Goal: Book appointment/travel/reservation

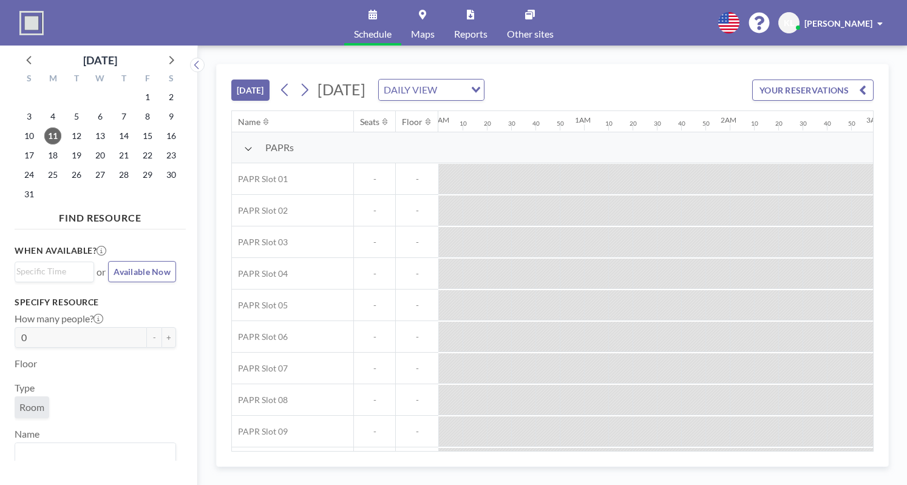
scroll to position [0, 1968]
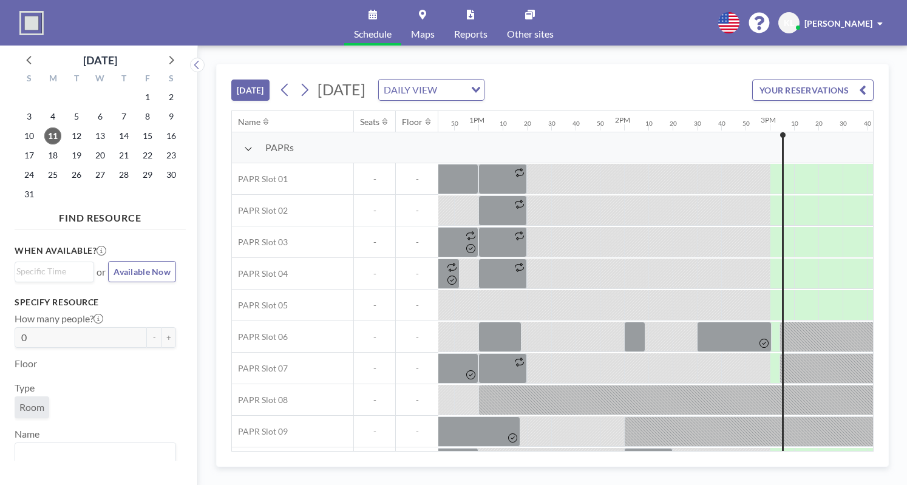
scroll to position [0, 2162]
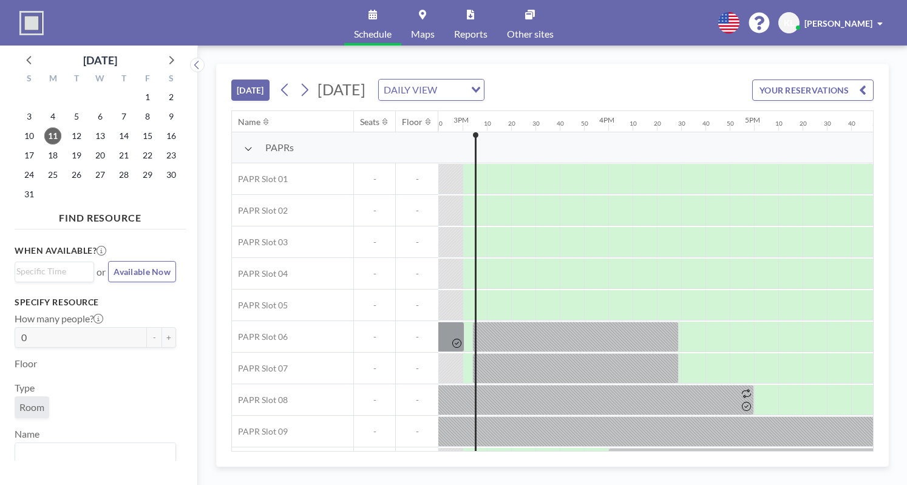
drag, startPoint x: 647, startPoint y: 452, endPoint x: 633, endPoint y: 450, distance: 13.5
click at [633, 450] on div "Name Seats Floor 12AM 10 20 30 40 50 1AM 10 20 30 40 50 2AM 10 20 30 40 50 3AM …" at bounding box center [552, 281] width 643 height 341
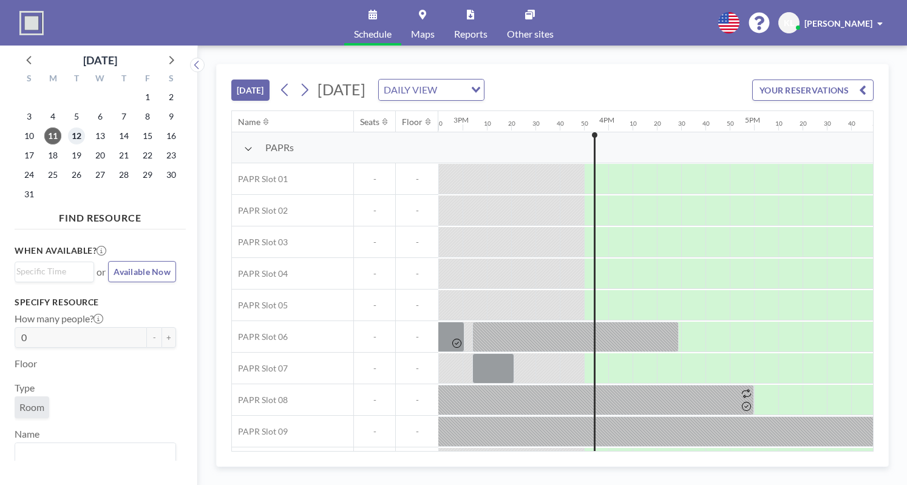
click at [77, 134] on span "12" at bounding box center [76, 136] width 17 height 17
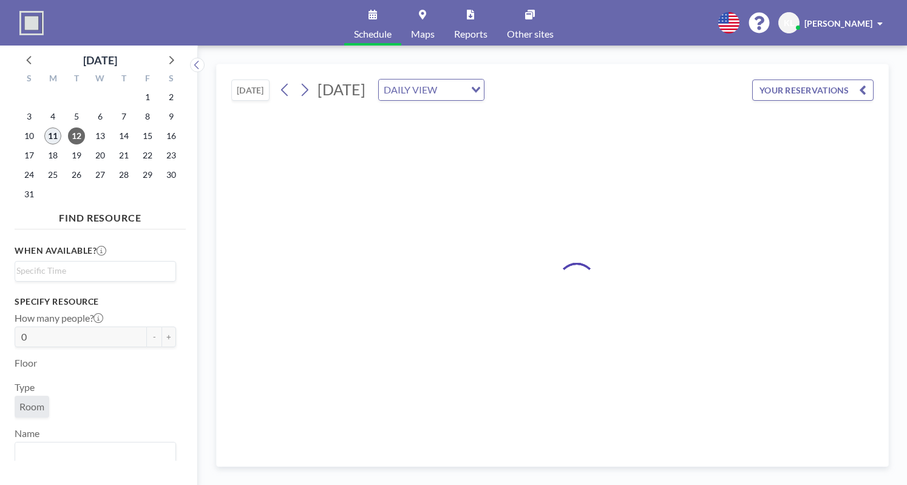
click at [49, 138] on span "11" at bounding box center [52, 136] width 17 height 17
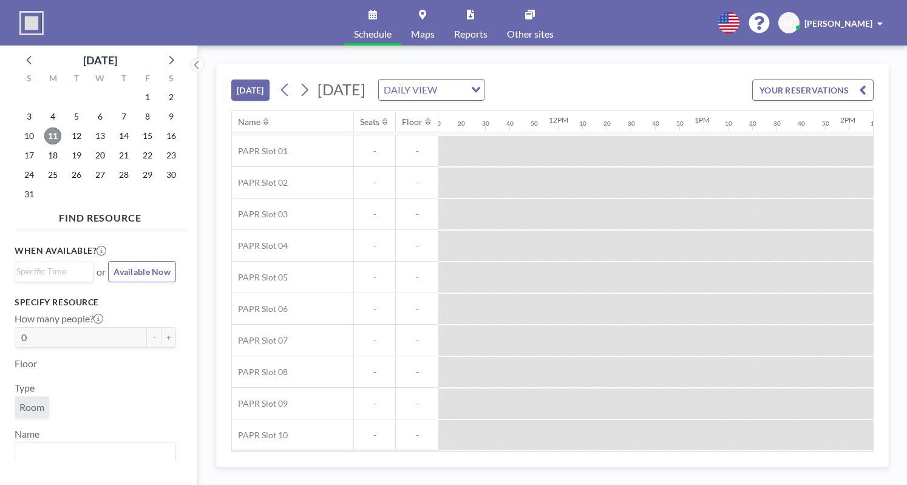
scroll to position [32, 1550]
click at [65, 138] on div "S M T W T F S 27 28 29 30 31 1 2 3 4 5 6 7 8 9 10 11 12 13 14 15 16 17 18 19 20…" at bounding box center [100, 138] width 171 height 138
click at [77, 139] on span "12" at bounding box center [76, 136] width 17 height 17
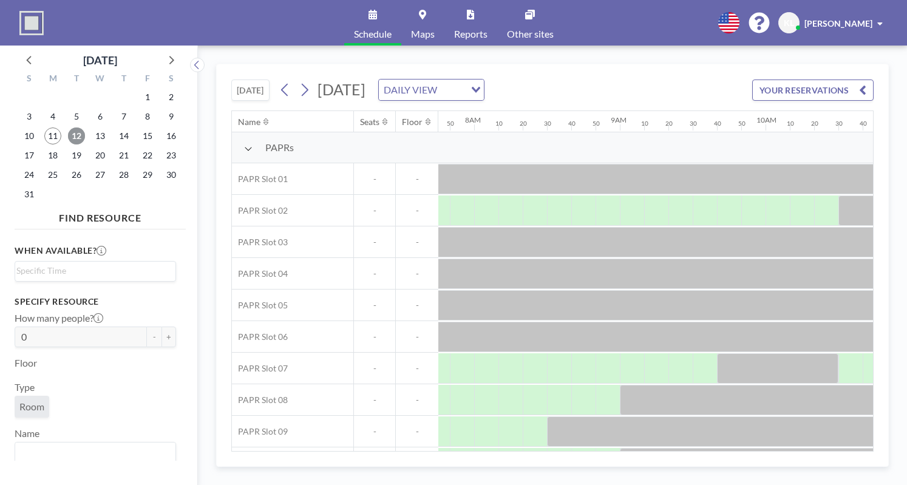
scroll to position [0, 1142]
click at [53, 137] on span "11" at bounding box center [52, 136] width 17 height 17
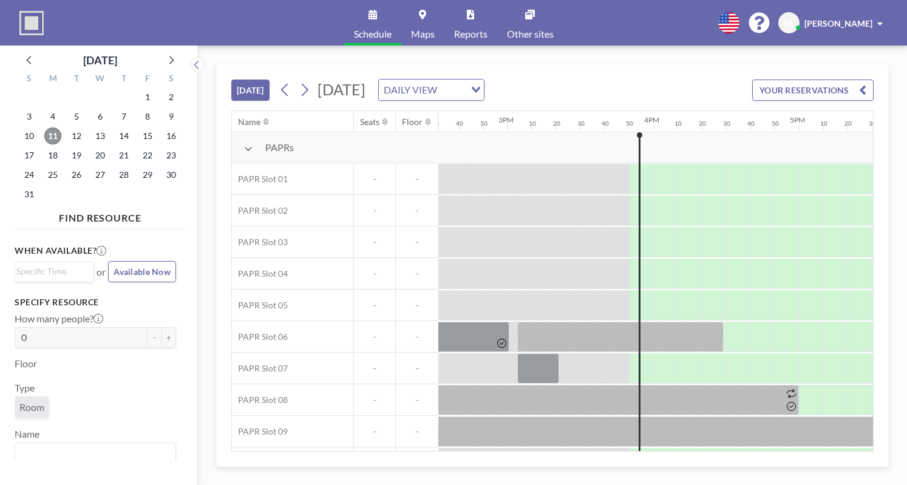
scroll to position [0, 2160]
